Goal: Find specific page/section: Find specific page/section

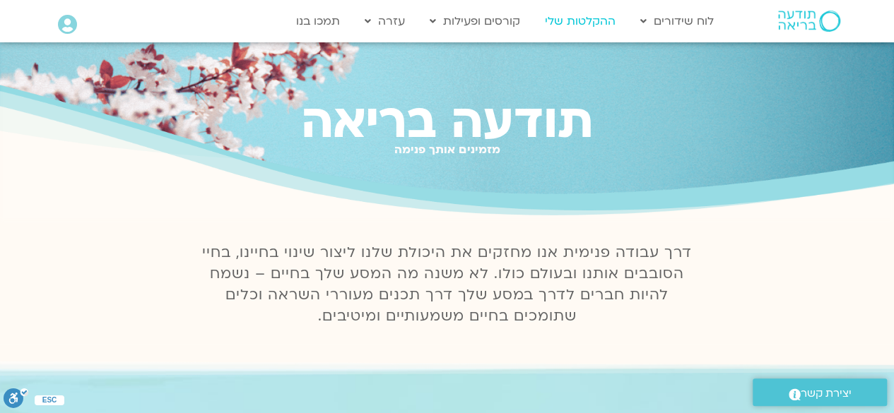
click at [602, 18] on link "ההקלטות שלי" at bounding box center [580, 21] width 85 height 27
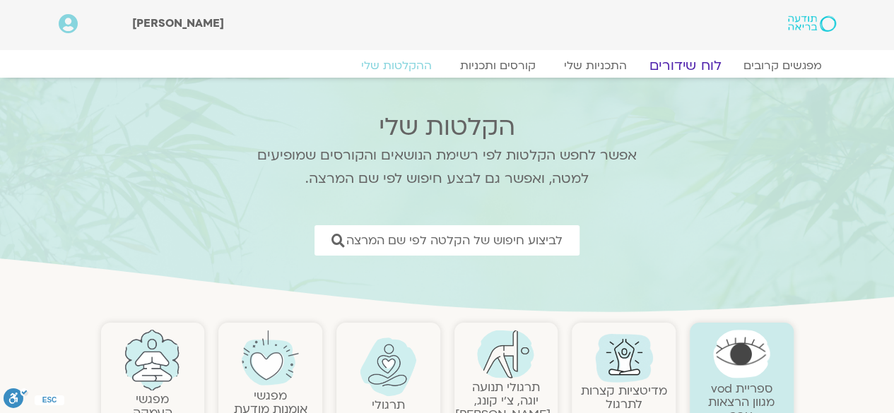
click at [698, 69] on link "לוח שידורים" at bounding box center [685, 65] width 106 height 17
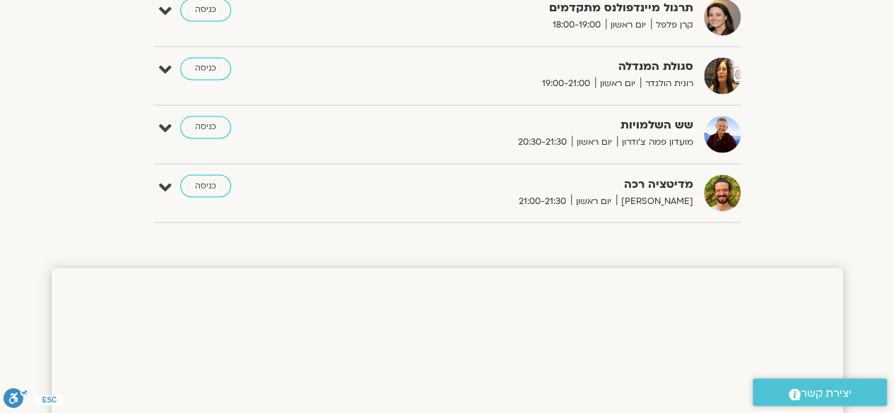
scroll to position [1164, 0]
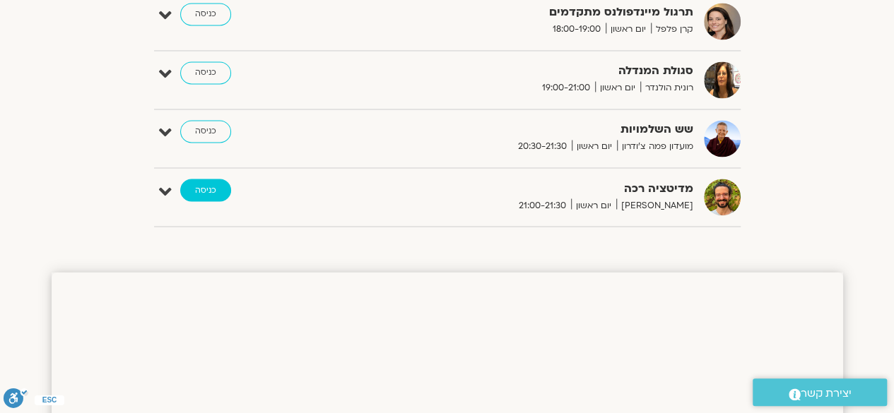
click at [201, 183] on link "כניסה" at bounding box center [205, 190] width 51 height 23
